Goal: Information Seeking & Learning: Learn about a topic

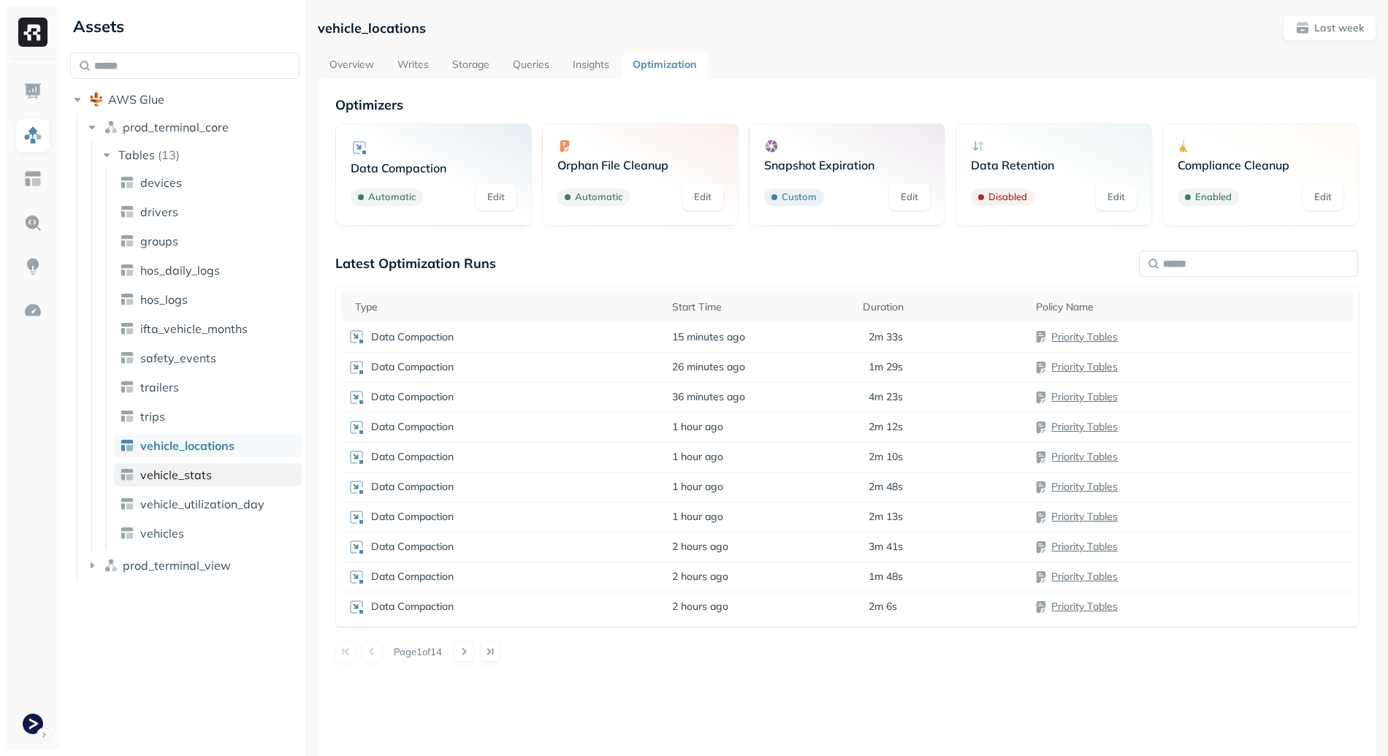
click at [190, 474] on span "vehicle_stats" at bounding box center [176, 475] width 72 height 15
click at [349, 70] on link "Overview" at bounding box center [352, 66] width 68 height 26
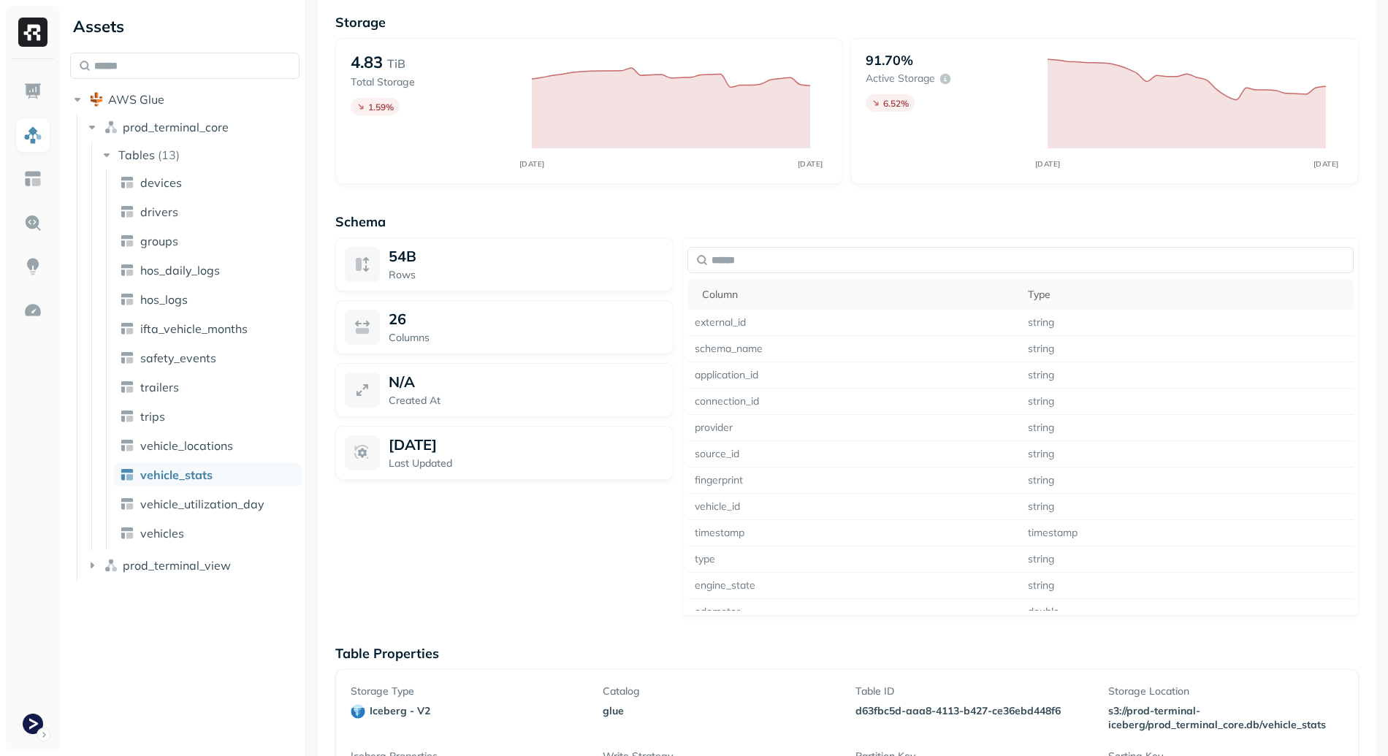
scroll to position [1077, 0]
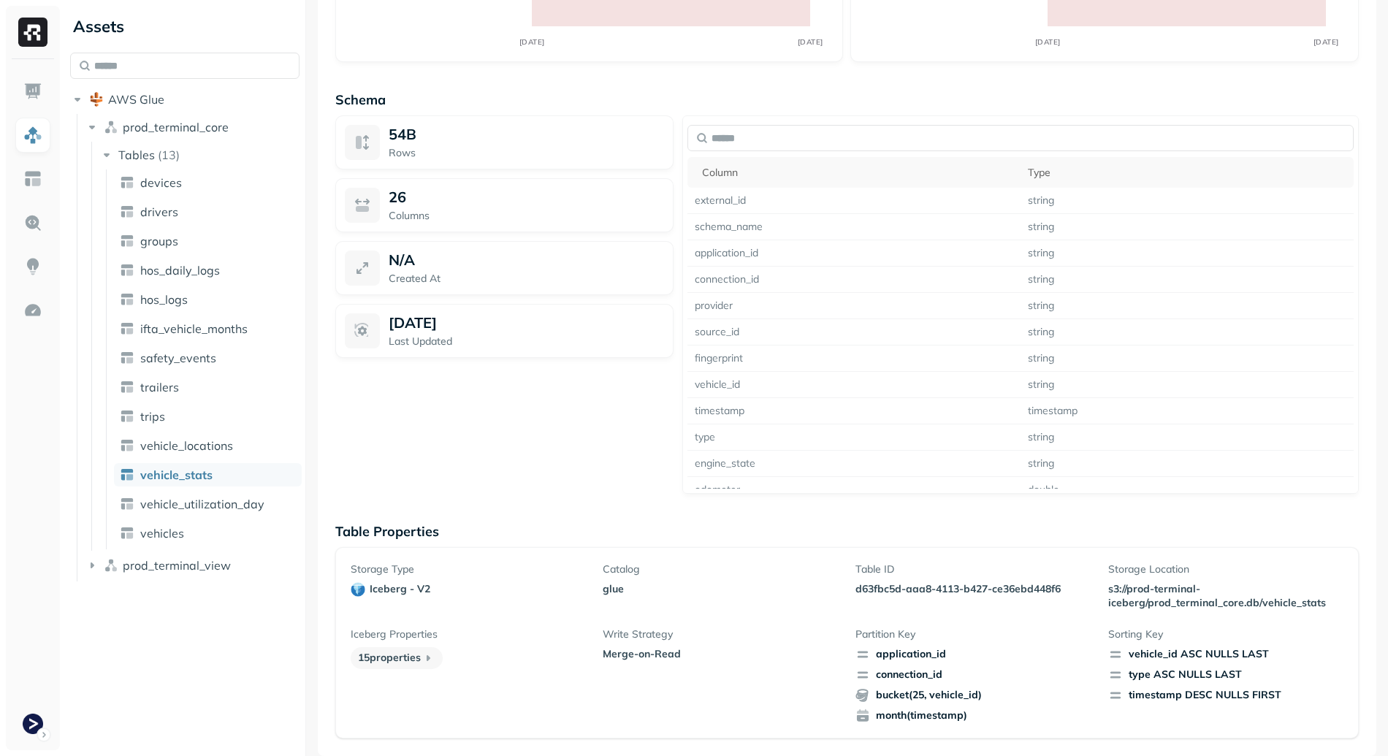
click at [863, 593] on p "d63fbc5d-aaa8-4113-b427-ce36ebd448f6" at bounding box center [973, 589] width 235 height 14
drag, startPoint x: 865, startPoint y: 593, endPoint x: 1015, endPoint y: 583, distance: 150.1
click at [1015, 583] on p "d63fbc5d-aaa8-4113-b427-ce36ebd448f6" at bounding box center [973, 589] width 235 height 14
copy p "d63fbc5d-aaa8-4113-b427-ce36ebd448f6"
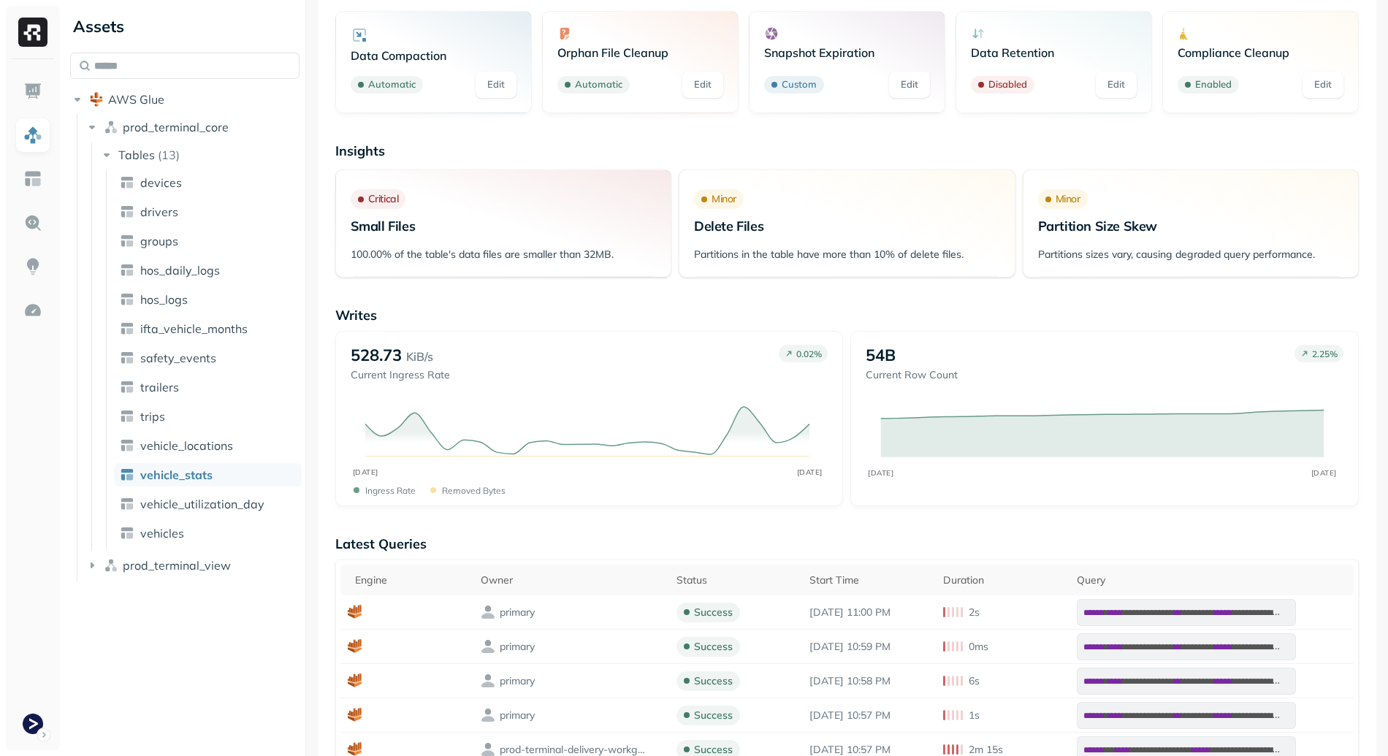
scroll to position [0, 0]
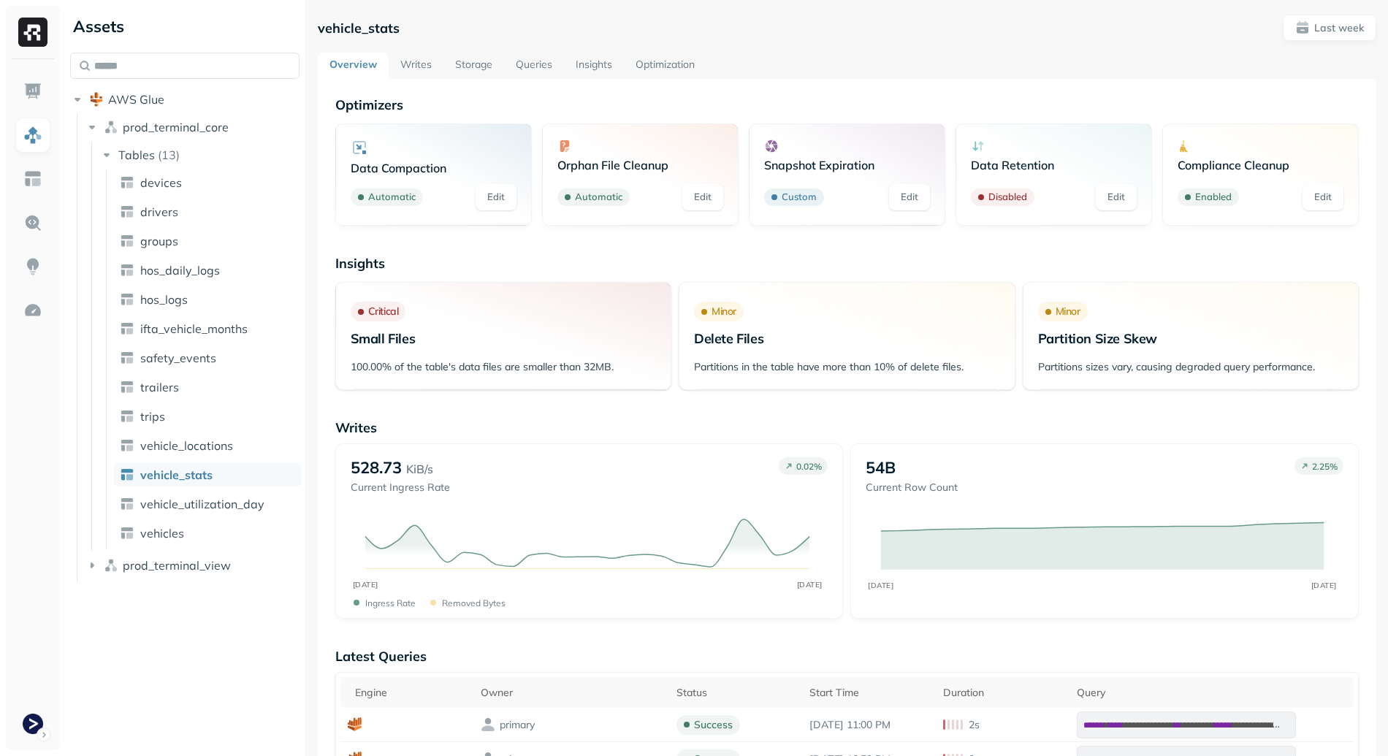
click at [677, 58] on link "Optimization" at bounding box center [665, 66] width 83 height 26
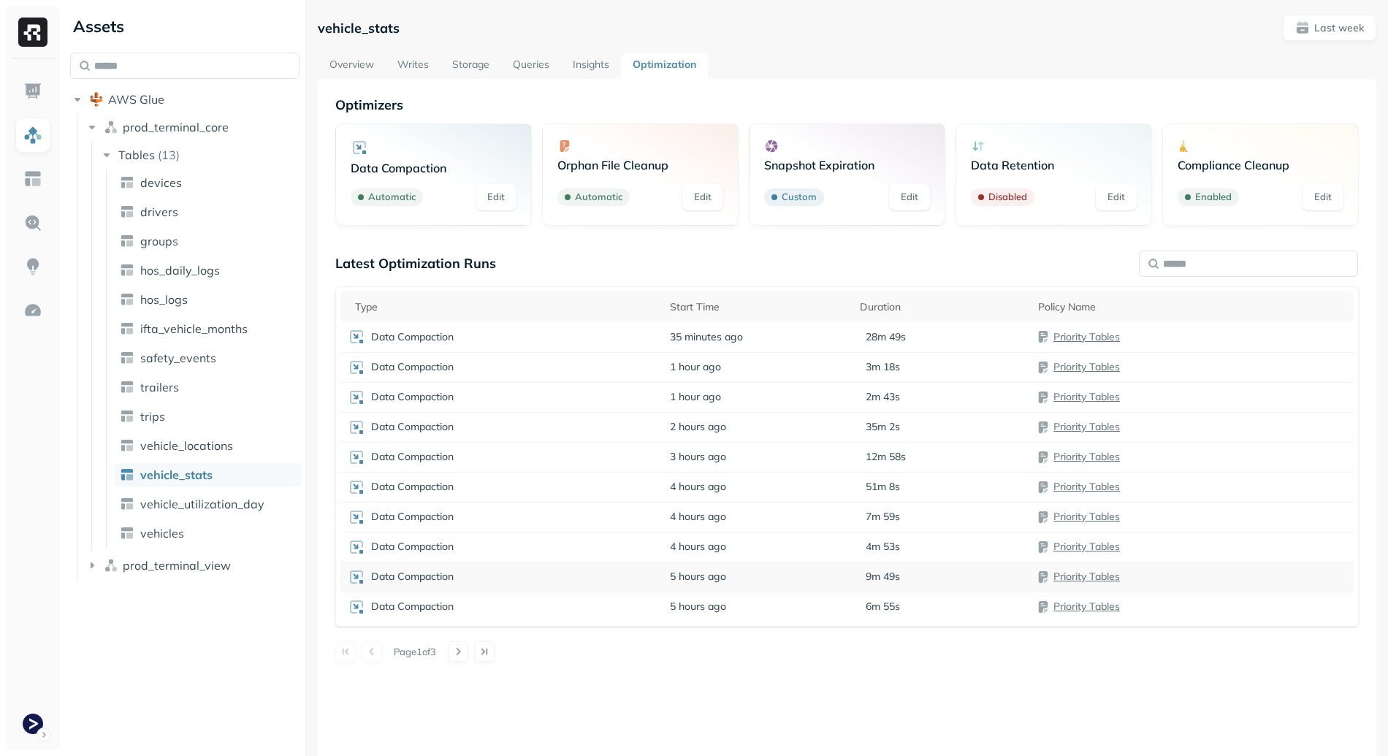
scroll to position [79, 0]
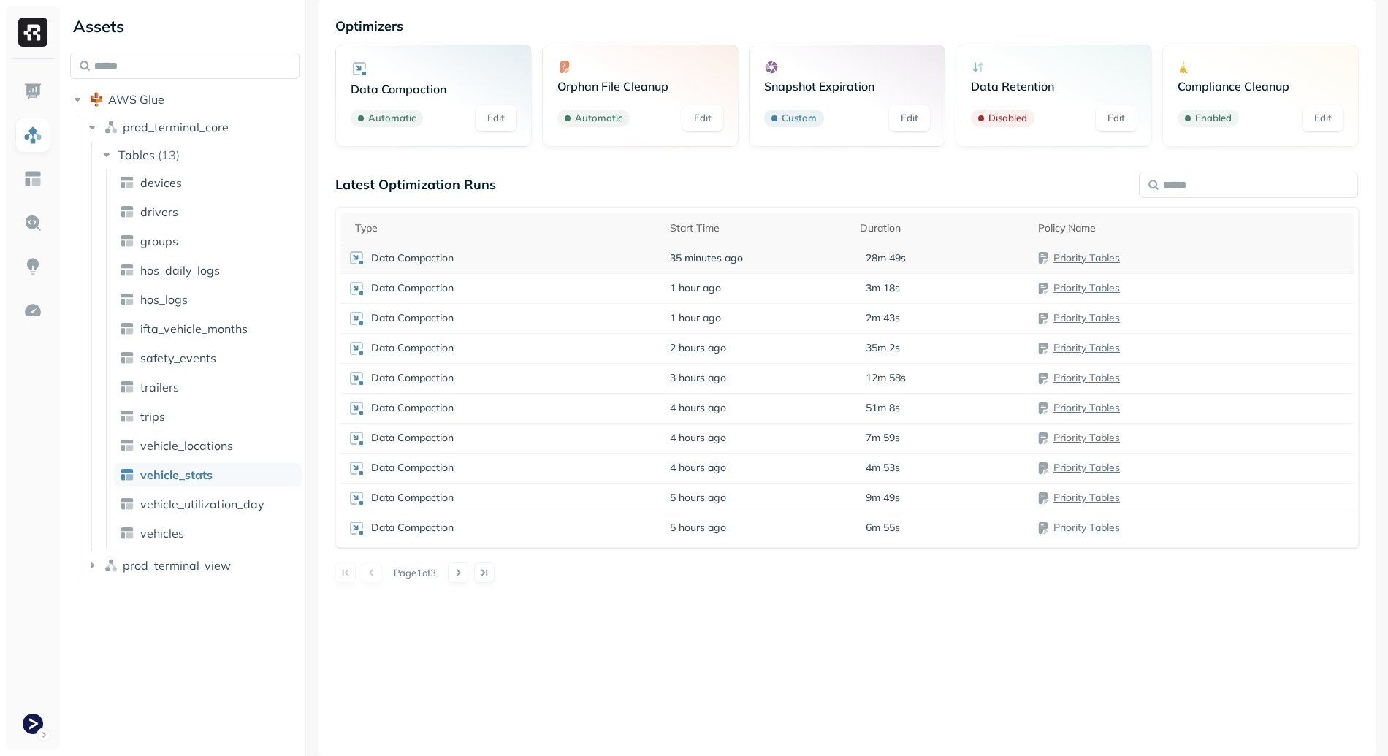
click at [592, 261] on div "Data Compaction" at bounding box center [502, 258] width 308 height 18
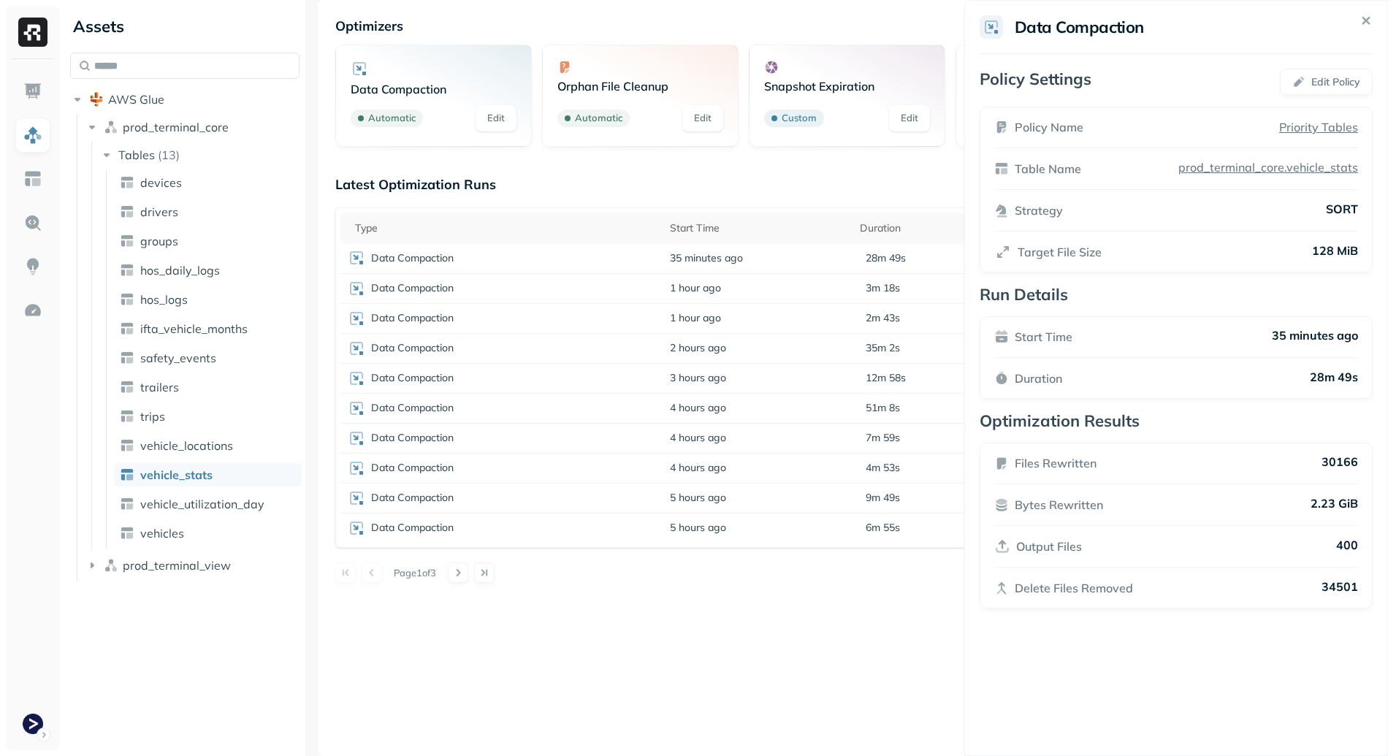
click at [606, 151] on html "Assets AWS Glue prod_terminal_core Tables ( 13 ) devices drivers groups hos_dai…" at bounding box center [694, 378] width 1388 height 756
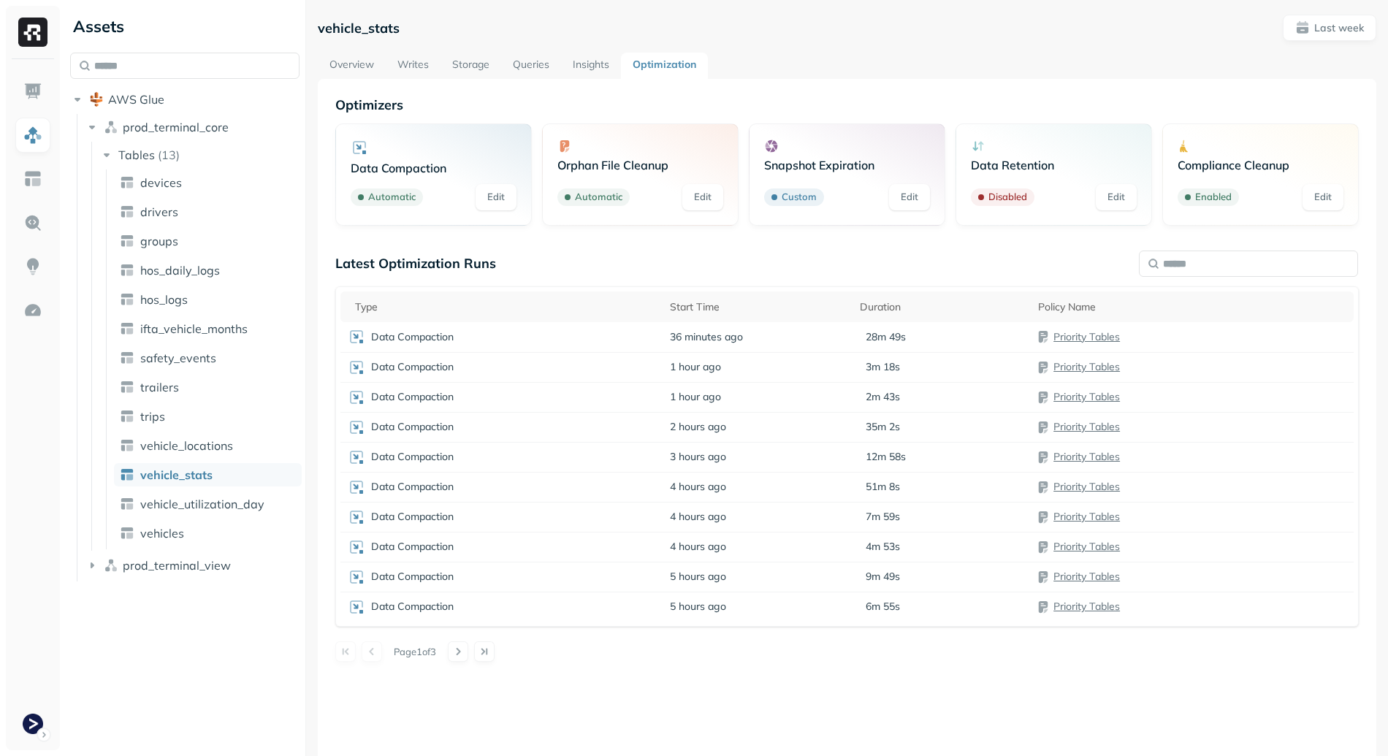
click at [419, 61] on link "Writes" at bounding box center [413, 66] width 55 height 26
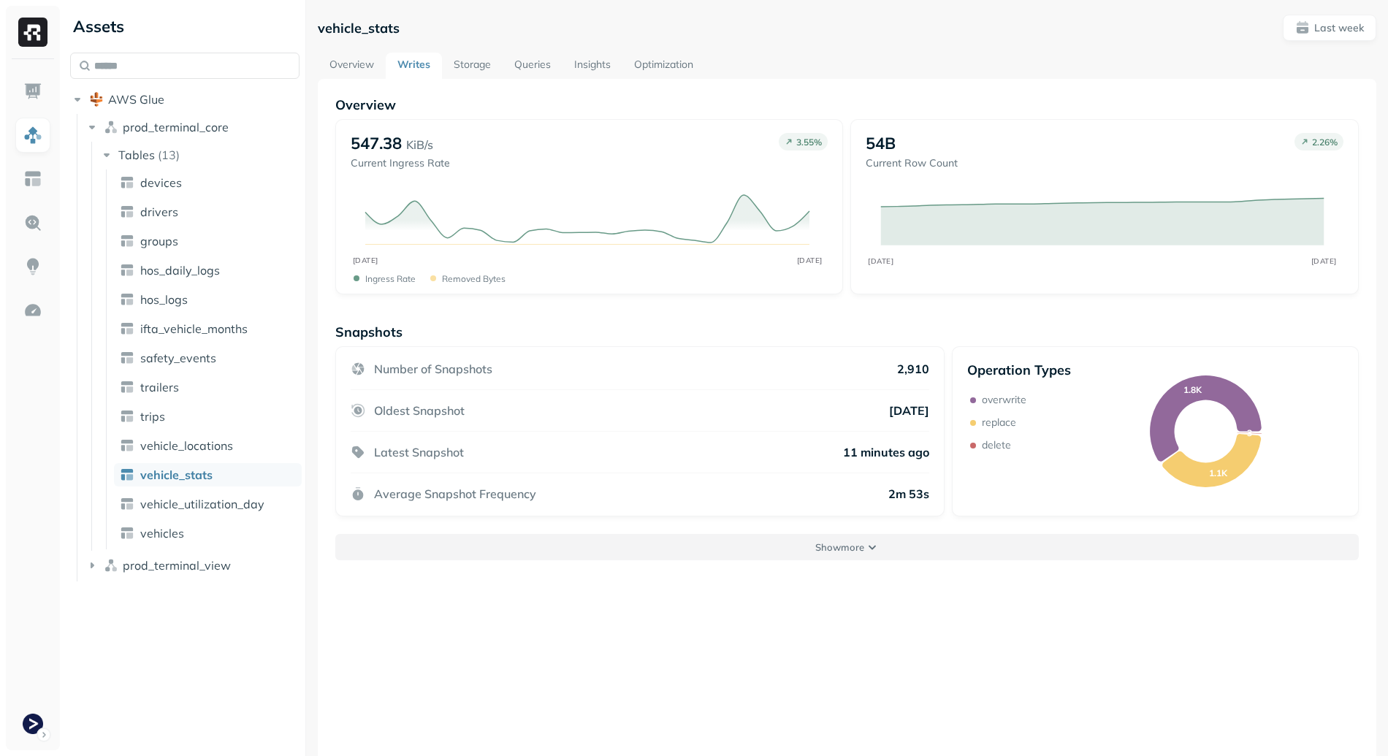
click at [827, 558] on button "Show more" at bounding box center [847, 547] width 1024 height 26
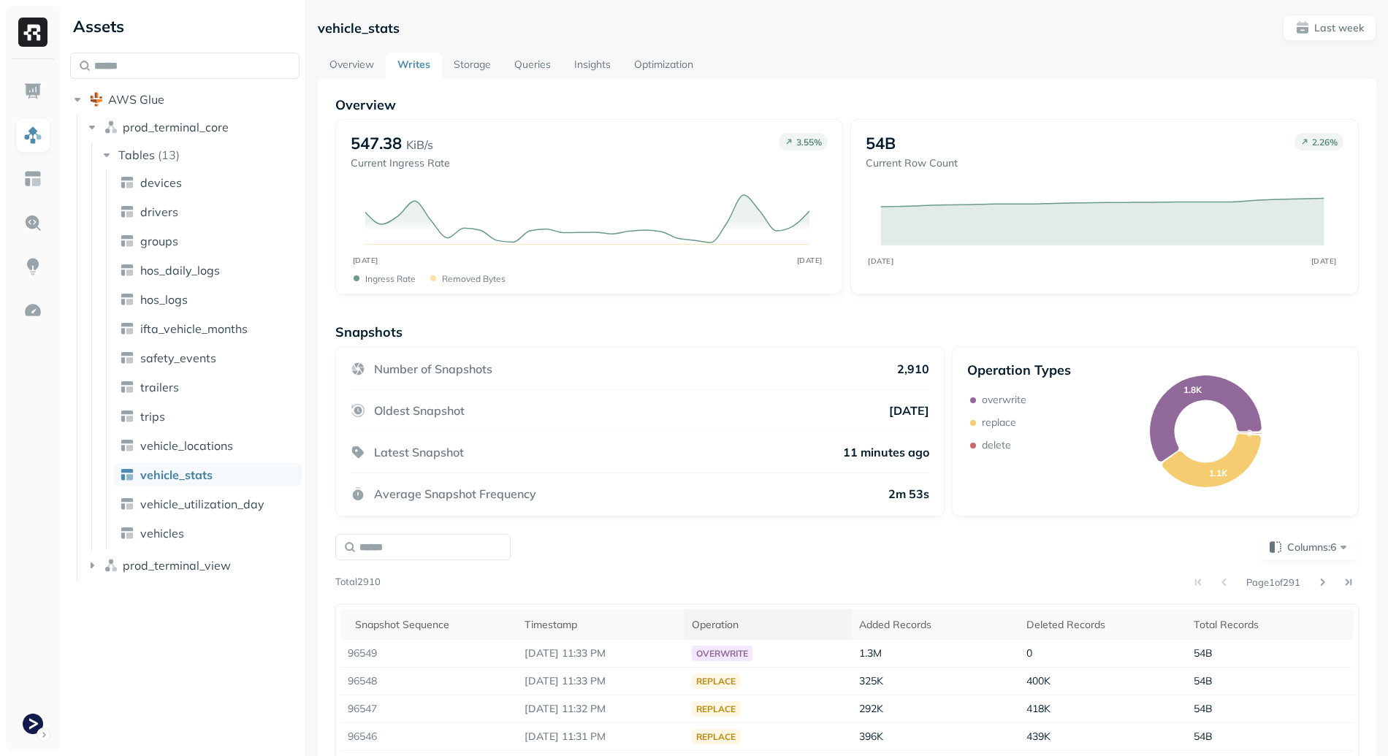
scroll to position [220, 0]
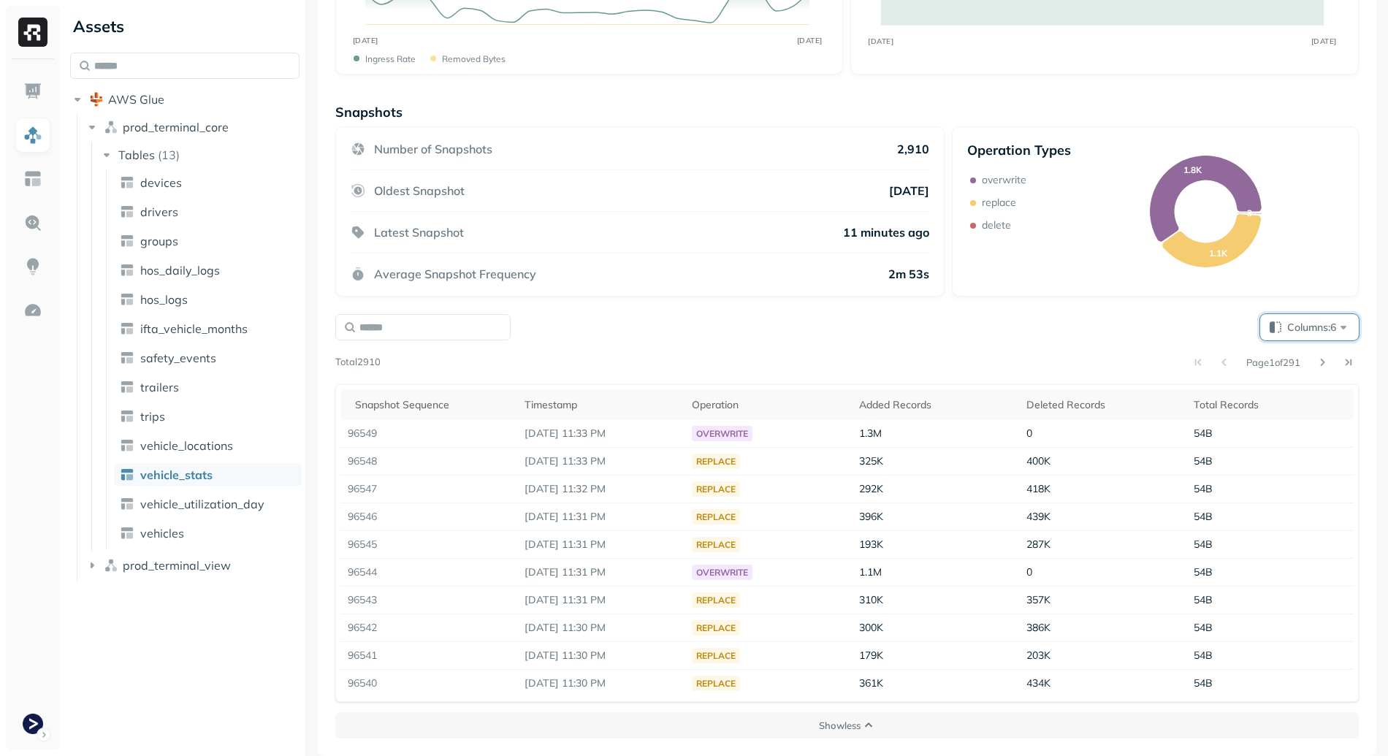
click at [1274, 340] on button "Columns: 6" at bounding box center [1309, 327] width 99 height 26
type input "*******"
click at [1250, 510] on p "Changed Partition Count" at bounding box center [1184, 503] width 132 height 18
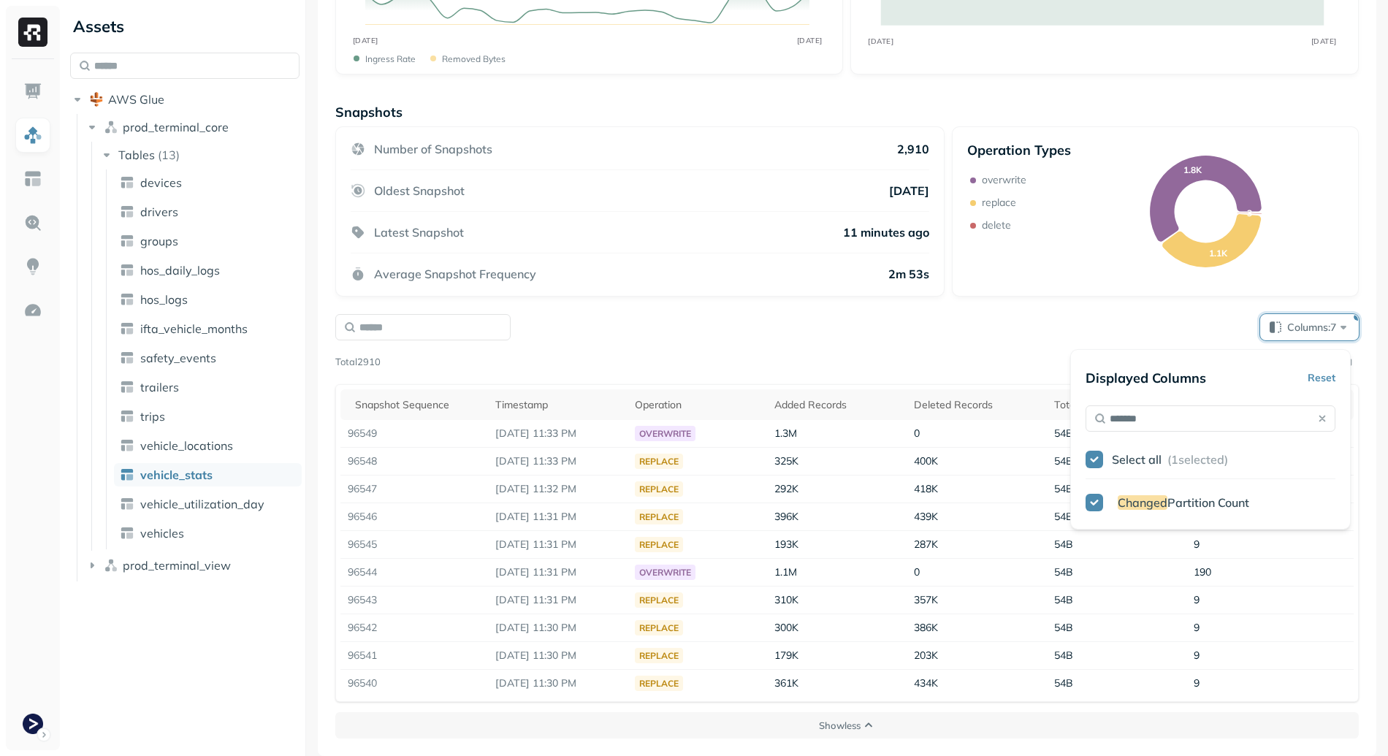
click at [878, 265] on div "Average Snapshot Frequency 2m 53s" at bounding box center [640, 268] width 579 height 28
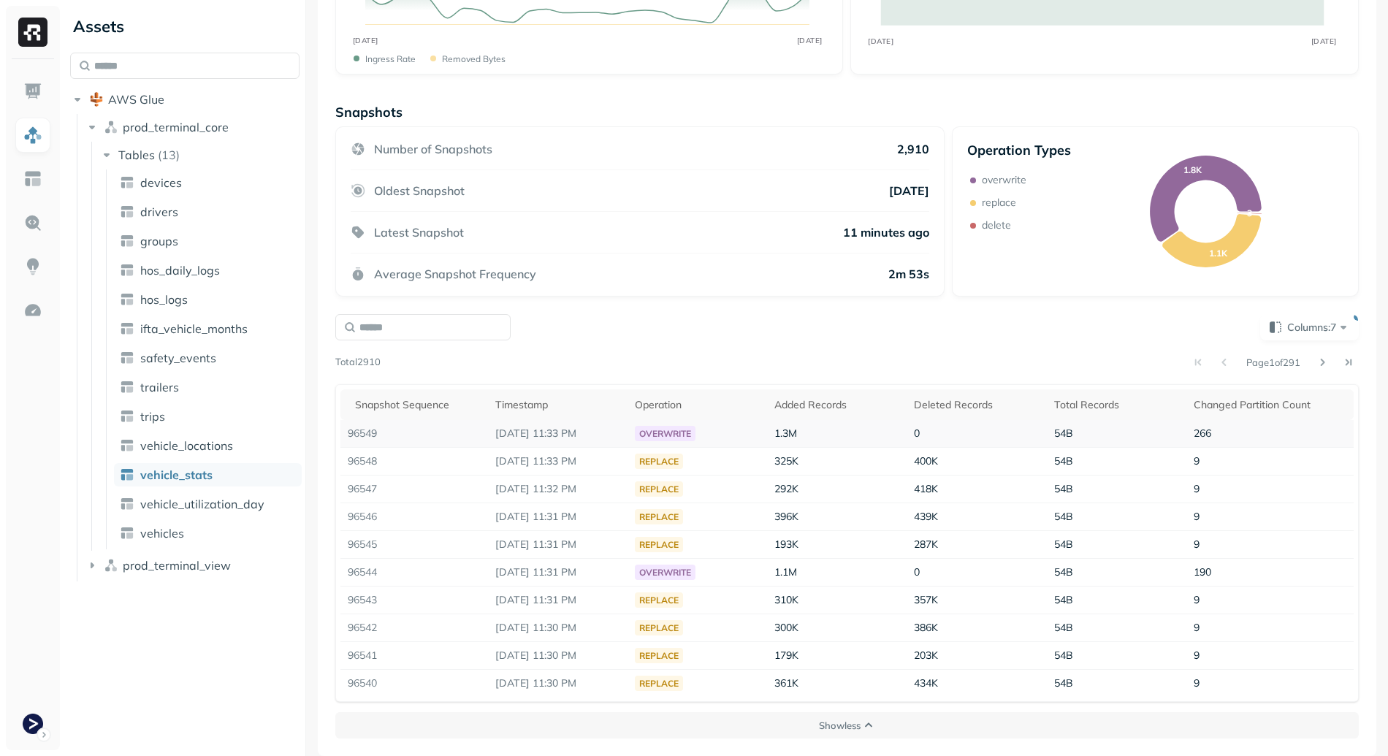
click at [1194, 436] on span "266" at bounding box center [1203, 433] width 18 height 13
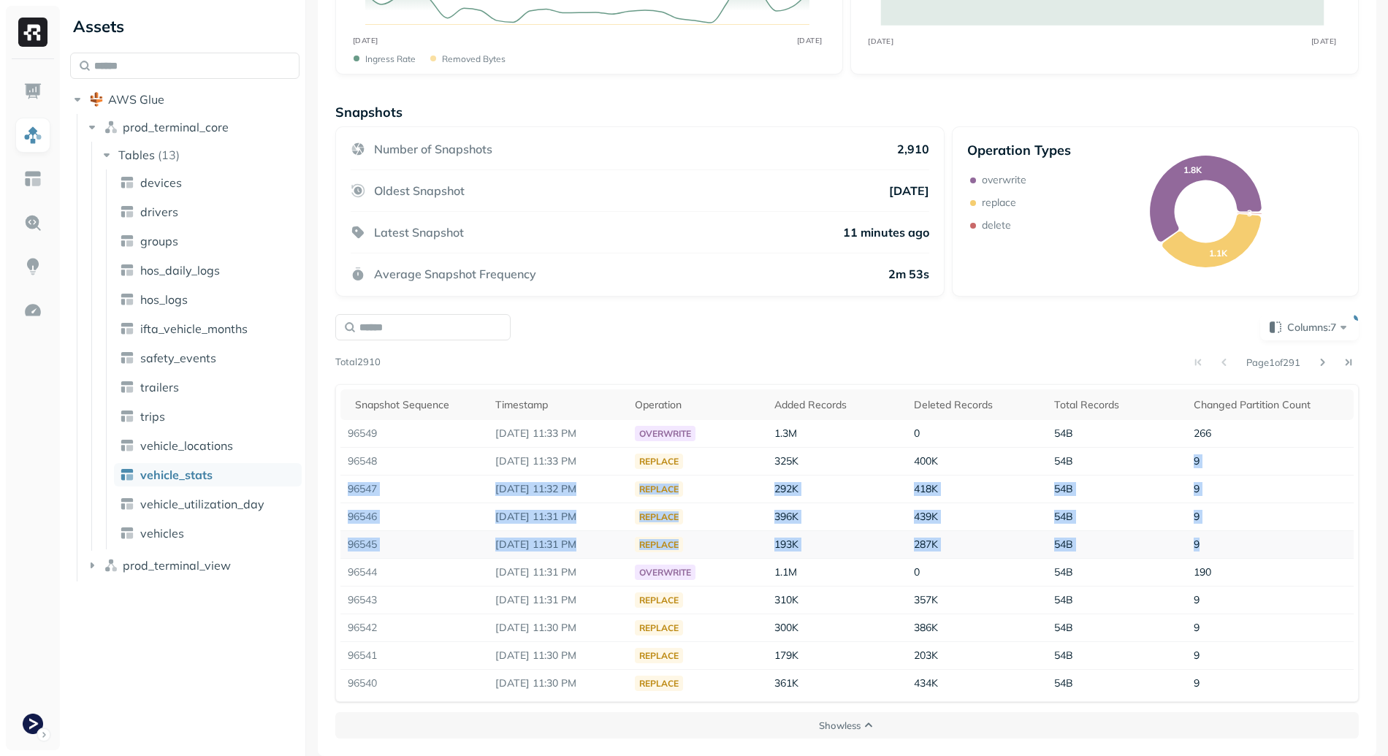
drag, startPoint x: 1181, startPoint y: 465, endPoint x: 1217, endPoint y: 549, distance: 92.0
click at [1217, 549] on tbody "96549 [DATE] 11:33 PM overwrite 1.3M 0 54B 266 96548 [DATE] 11:33 PM replace 32…" at bounding box center [847, 558] width 1013 height 277
click at [1217, 549] on td "9" at bounding box center [1270, 545] width 167 height 28
drag, startPoint x: 1217, startPoint y: 549, endPoint x: 991, endPoint y: 472, distance: 239.4
click at [991, 472] on tbody "96549 [DATE] 11:33 PM overwrite 1.3M 0 54B 266 96548 [DATE] 11:33 PM replace 32…" at bounding box center [847, 558] width 1013 height 277
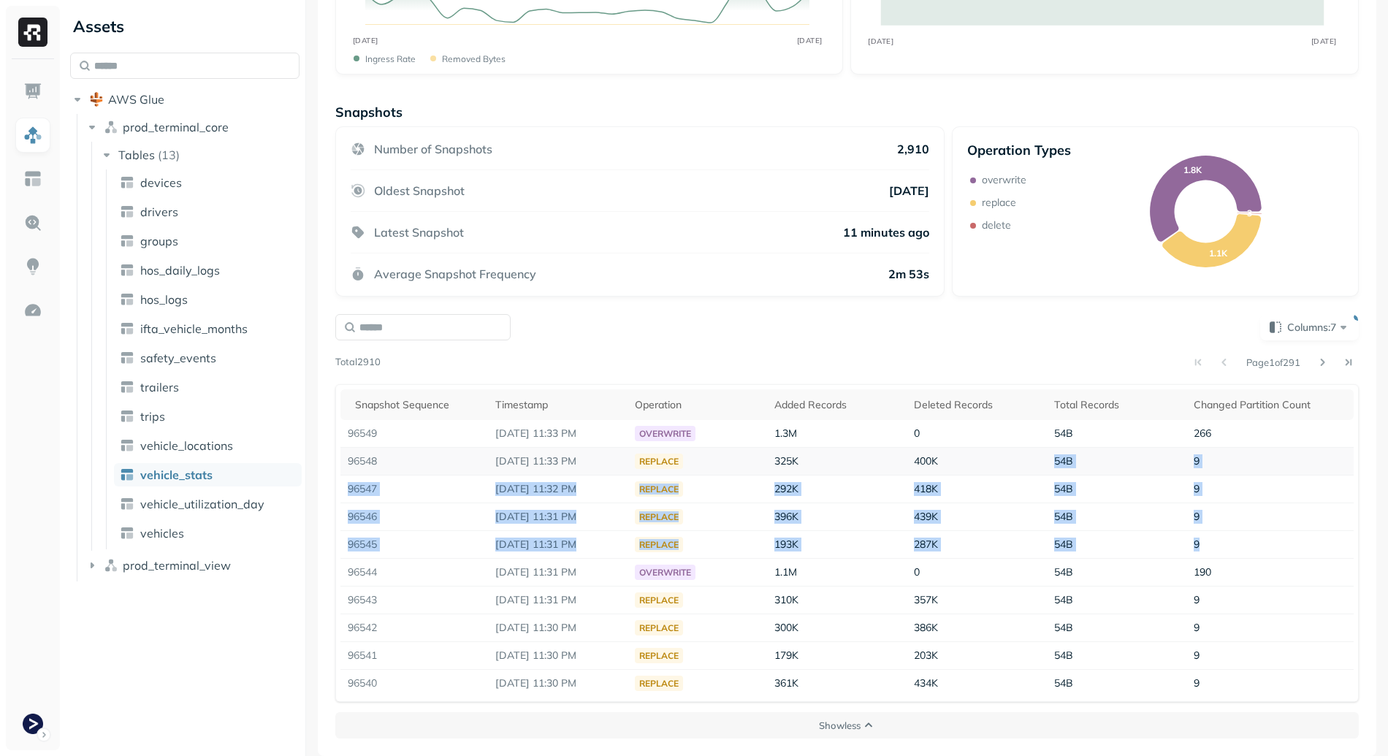
click at [991, 472] on td "400K" at bounding box center [977, 462] width 140 height 28
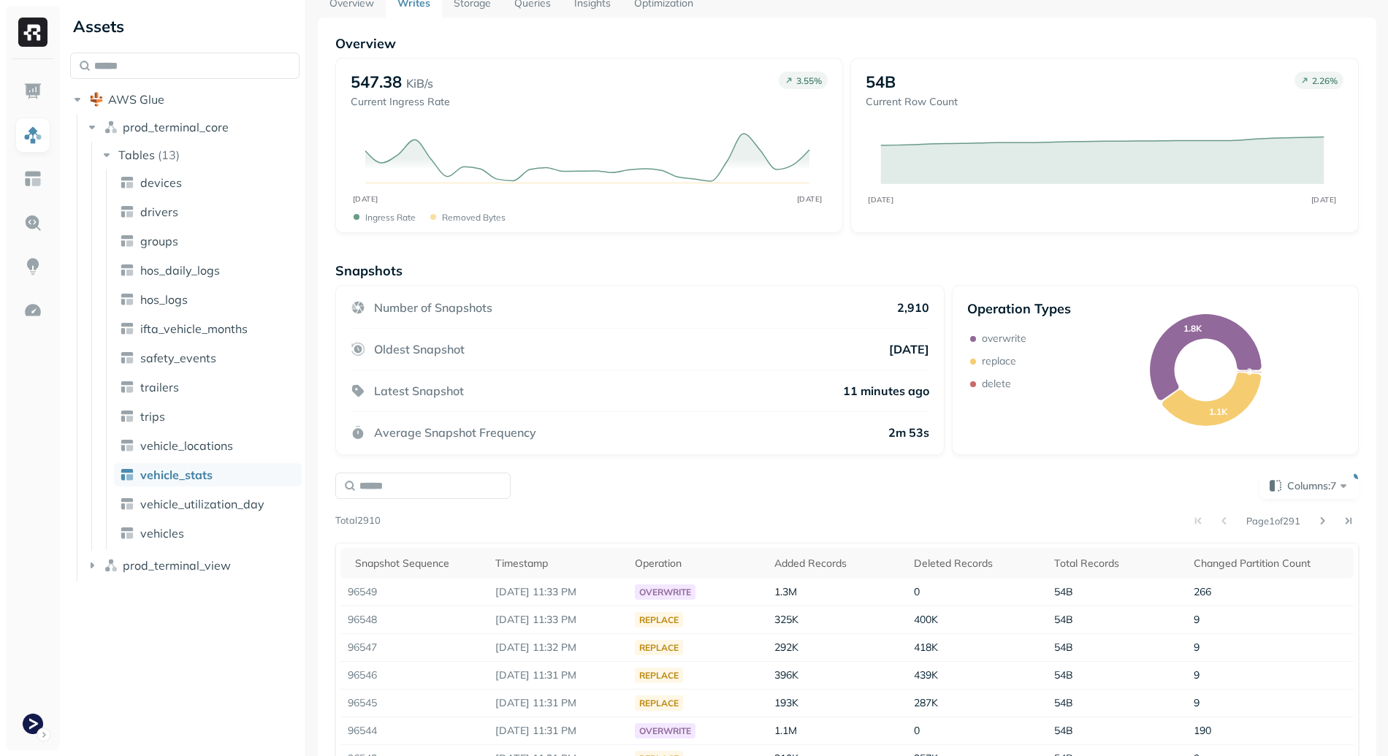
scroll to position [0, 0]
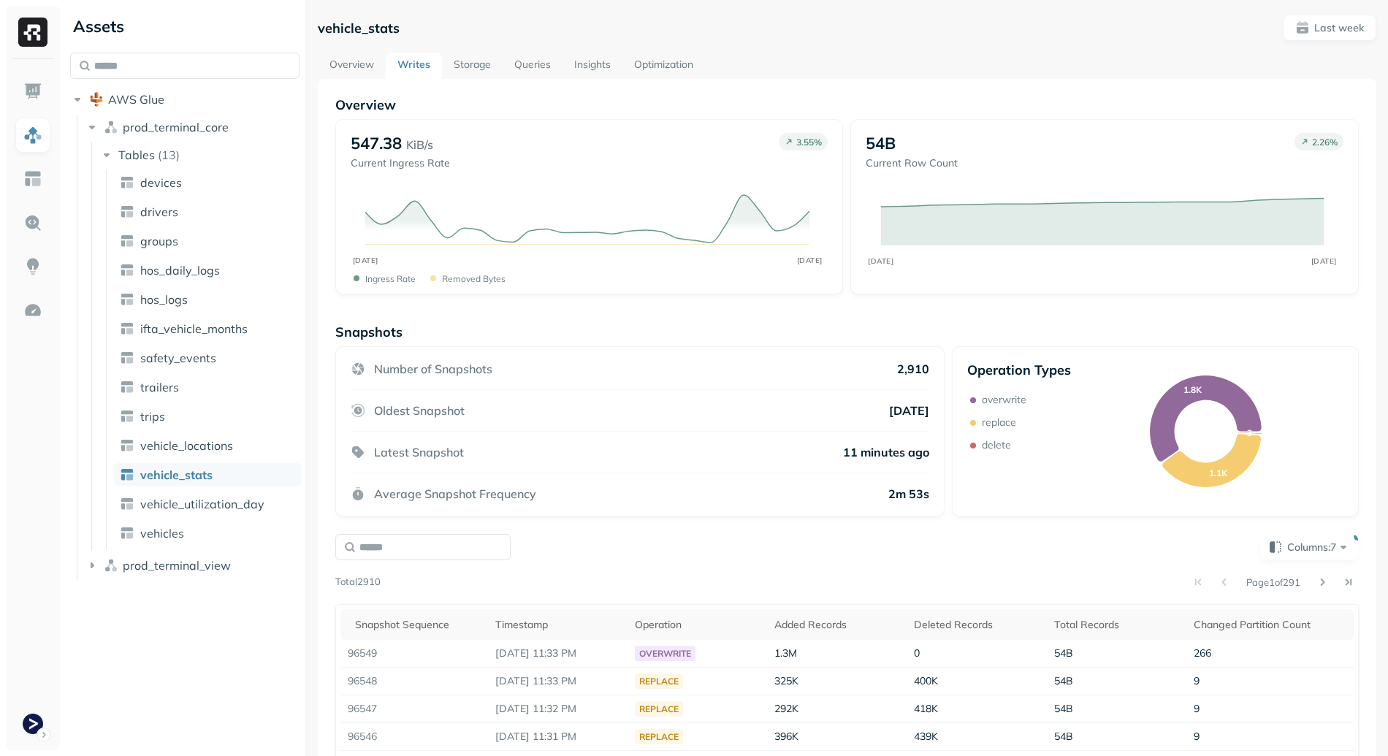
click at [391, 69] on link "Writes" at bounding box center [414, 66] width 56 height 26
click at [339, 64] on link "Overview" at bounding box center [352, 66] width 68 height 26
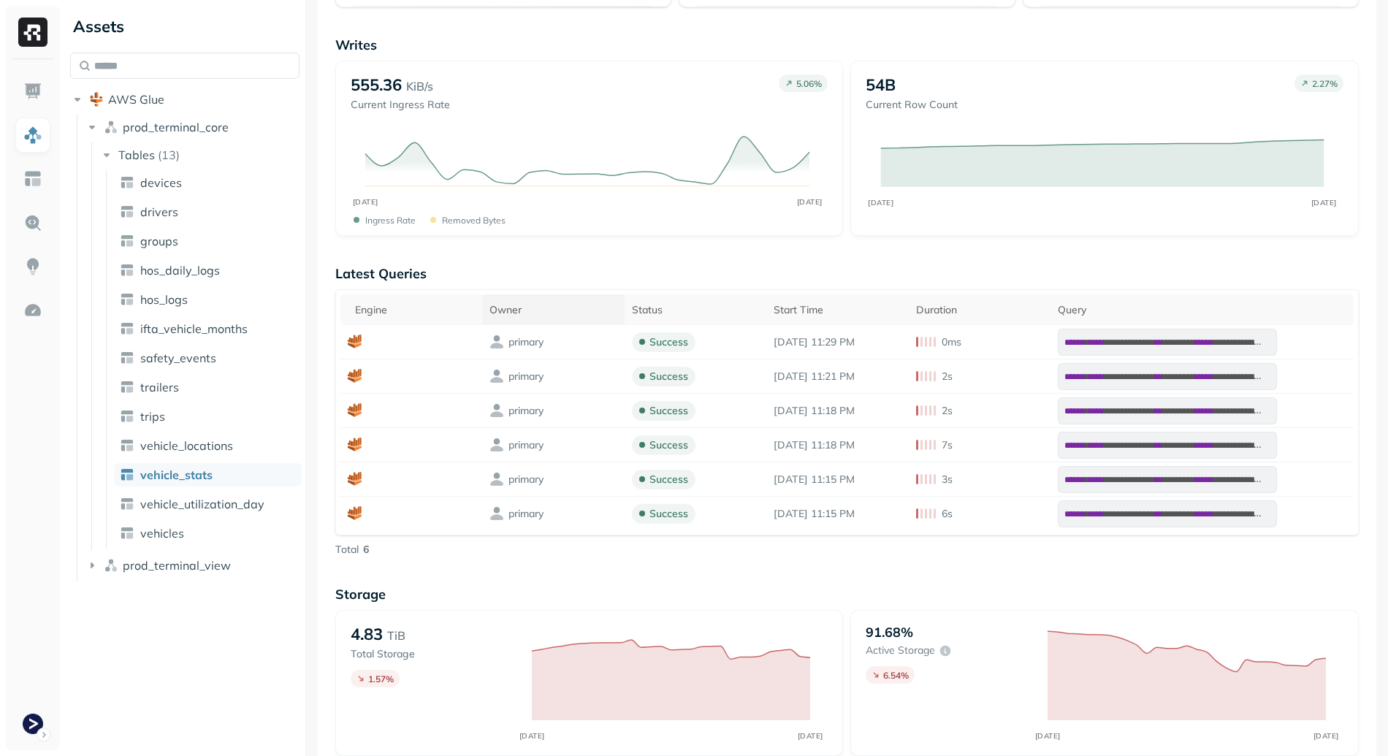
scroll to position [23, 0]
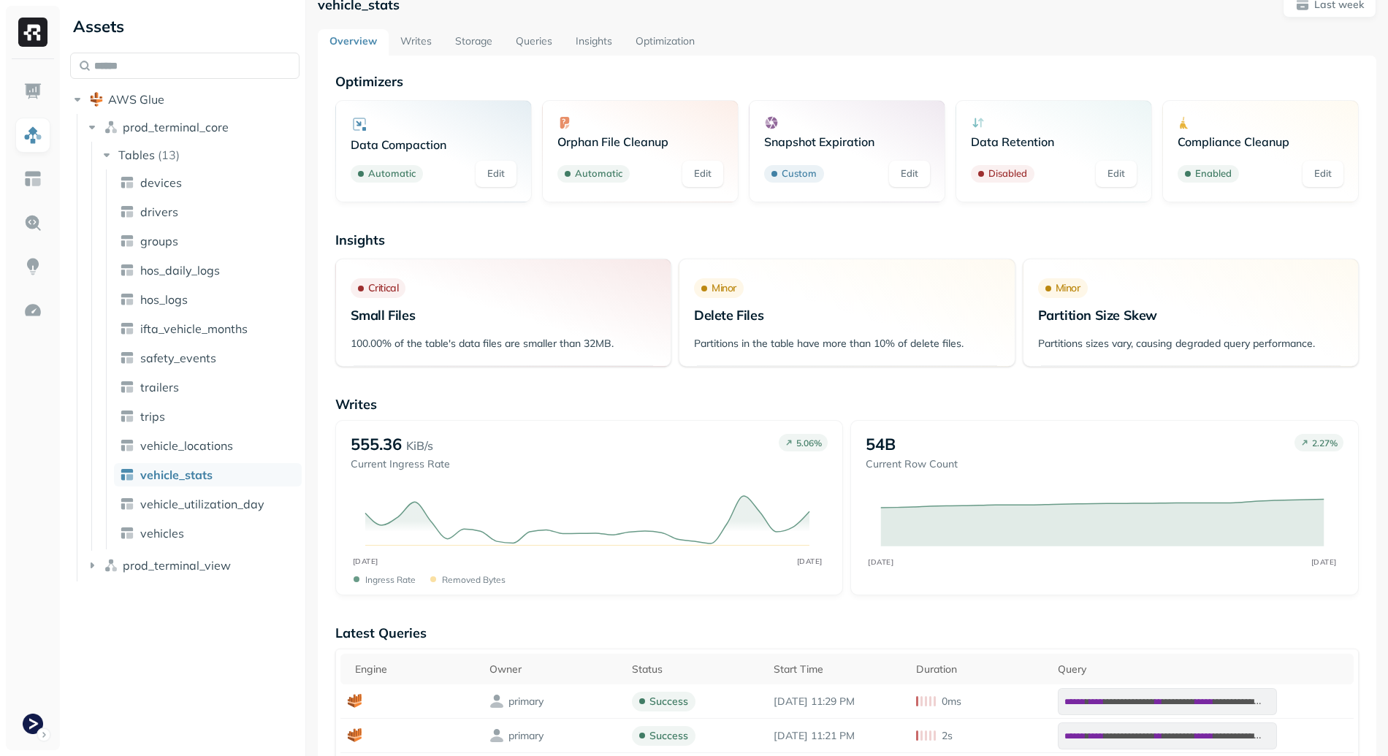
click at [482, 41] on link "Storage" at bounding box center [474, 42] width 61 height 26
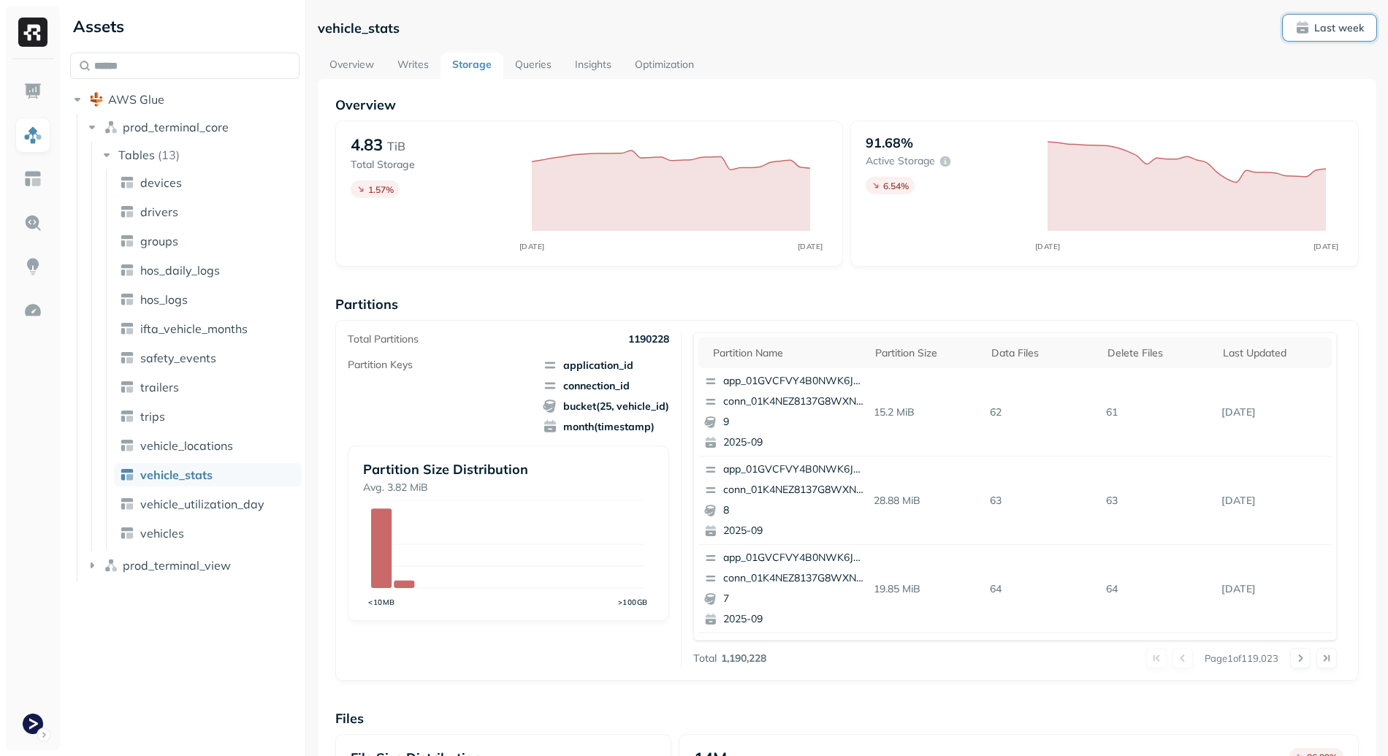
click at [1306, 28] on span "Last week" at bounding box center [1330, 27] width 69 height 15
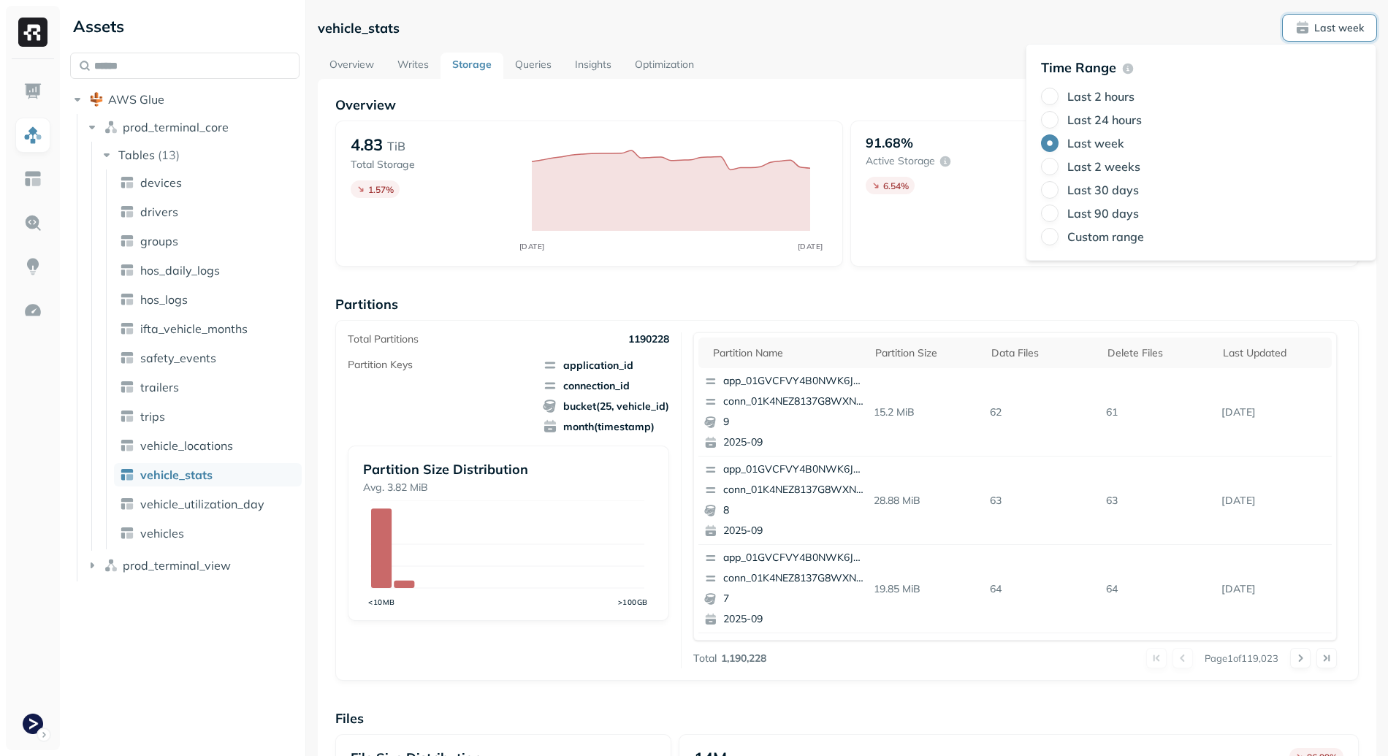
click at [1111, 120] on label "Last 24 hours" at bounding box center [1105, 120] width 75 height 15
click at [1059, 120] on button "Last 24 hours" at bounding box center [1050, 120] width 18 height 18
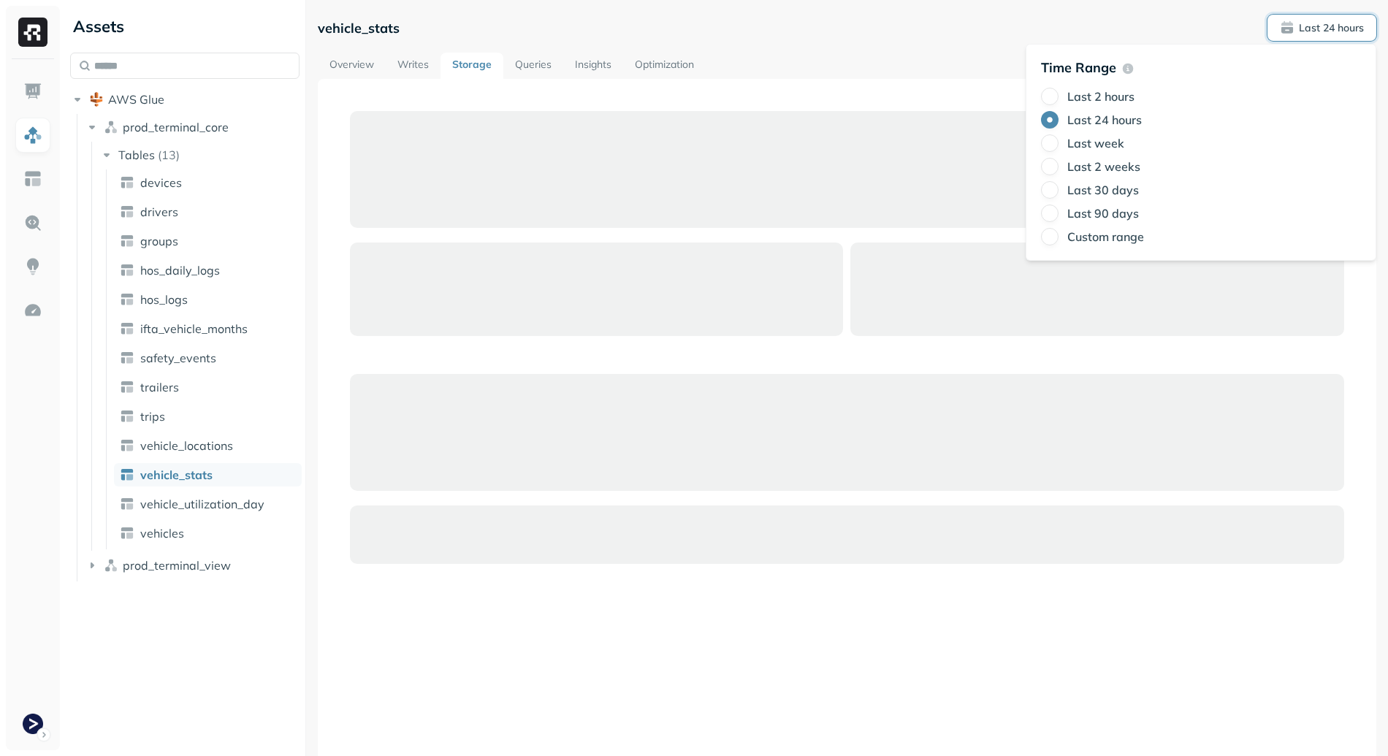
click at [872, 80] on div at bounding box center [847, 474] width 1059 height 791
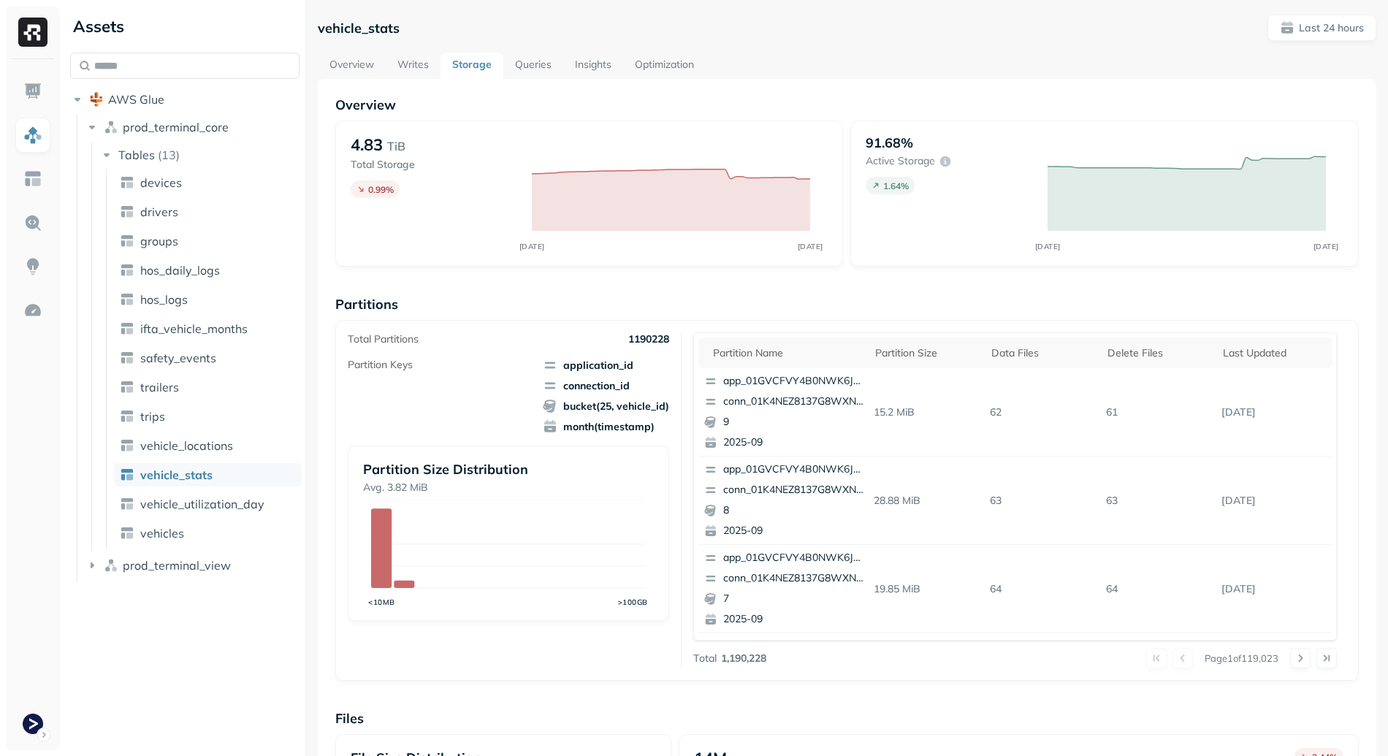
click at [217, 462] on ul "devices drivers groups hos_daily_logs hos_logs ifta_vehicle_months safety_event…" at bounding box center [204, 360] width 196 height 380
click at [218, 451] on span "vehicle_locations" at bounding box center [186, 445] width 93 height 15
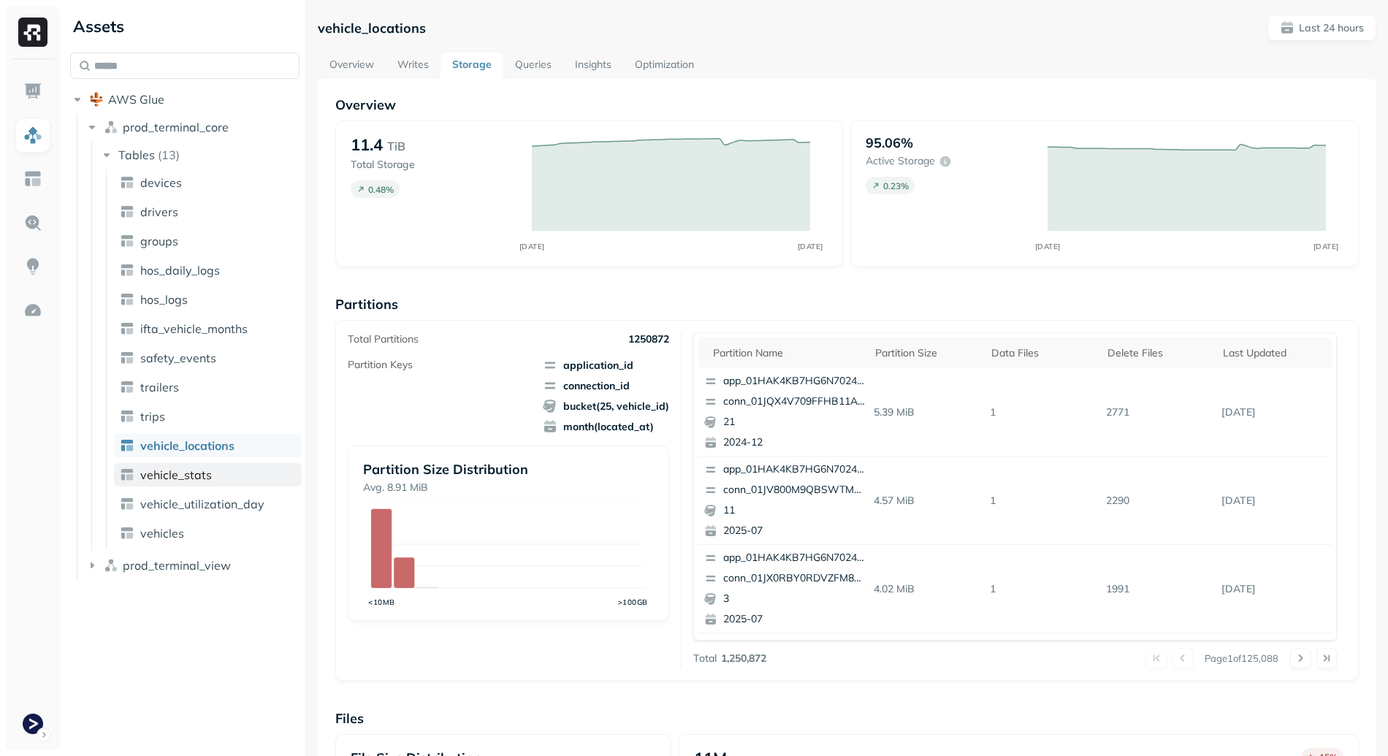
click at [208, 472] on span "vehicle_stats" at bounding box center [176, 475] width 72 height 15
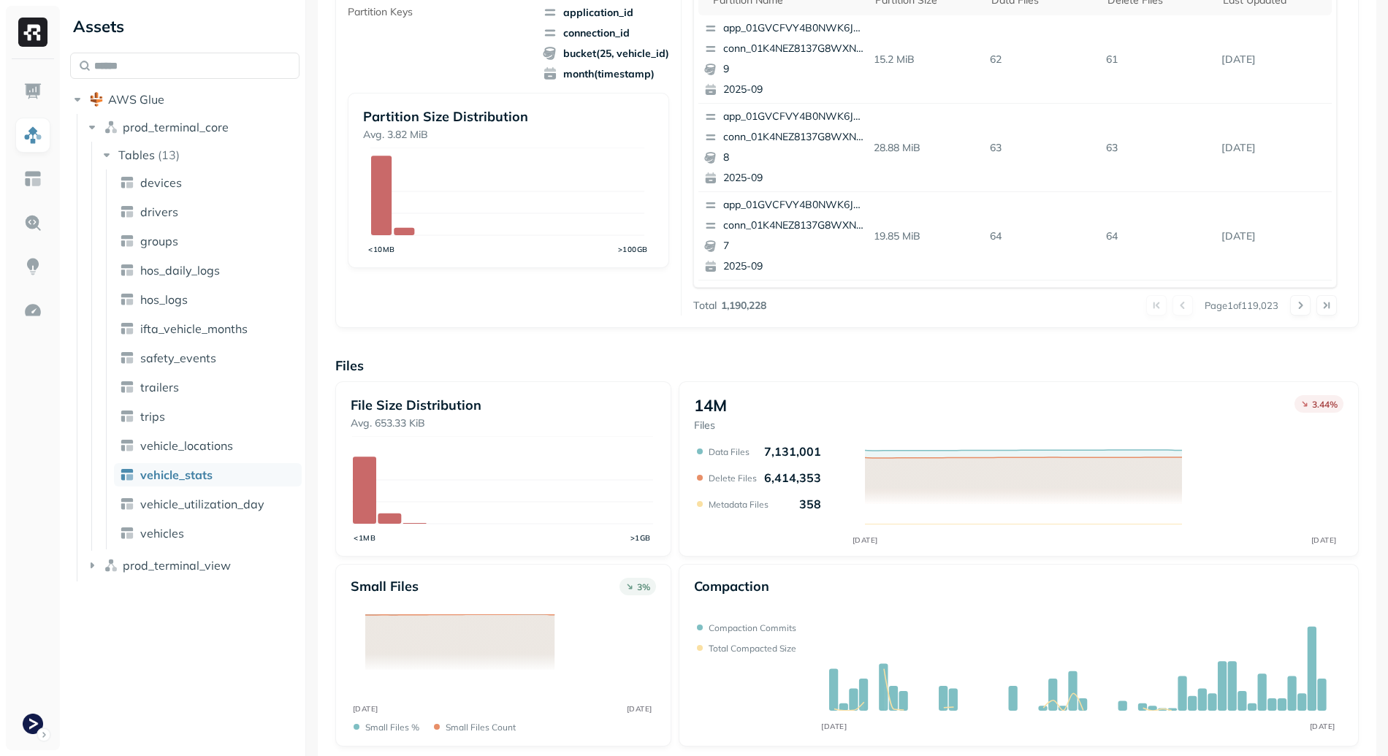
scroll to position [361, 0]
